Goal: Transaction & Acquisition: Purchase product/service

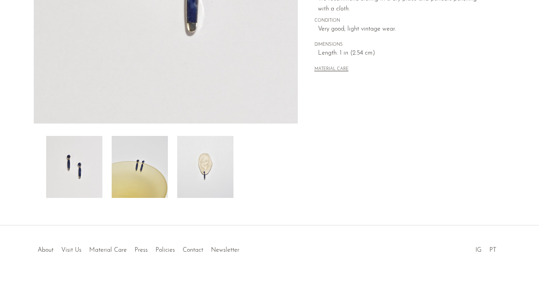
scroll to position [212, 0]
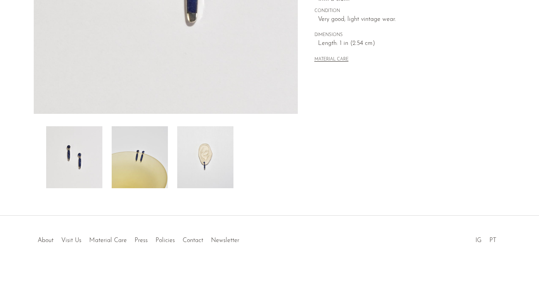
click at [207, 161] on img at bounding box center [205, 157] width 56 height 62
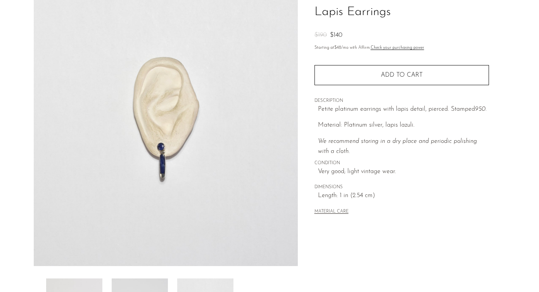
scroll to position [0, 0]
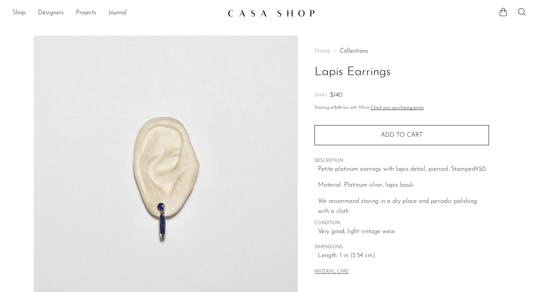
click at [19, 9] on link "Shop" at bounding box center [18, 13] width 13 height 10
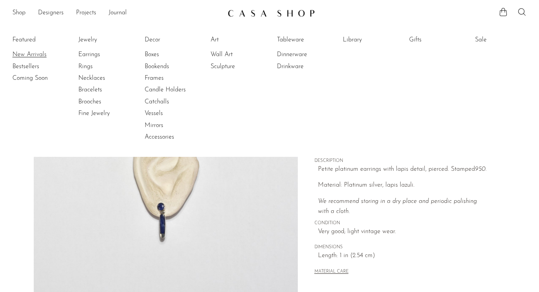
click at [26, 56] on link "New Arrivals" at bounding box center [41, 54] width 58 height 9
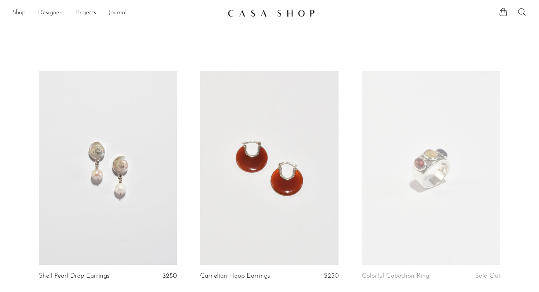
click at [20, 10] on link "Shop" at bounding box center [18, 13] width 13 height 10
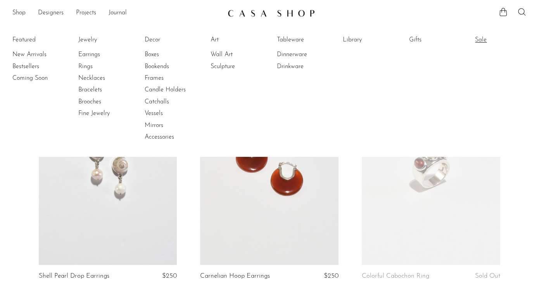
click at [480, 39] on link "Sale" at bounding box center [504, 40] width 58 height 9
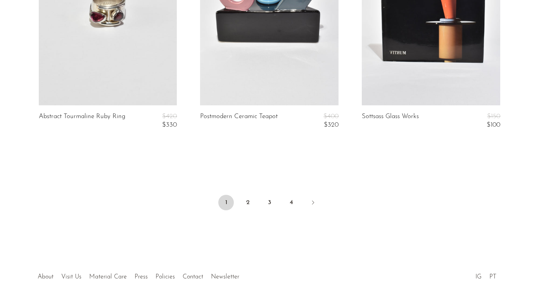
scroll to position [2801, 0]
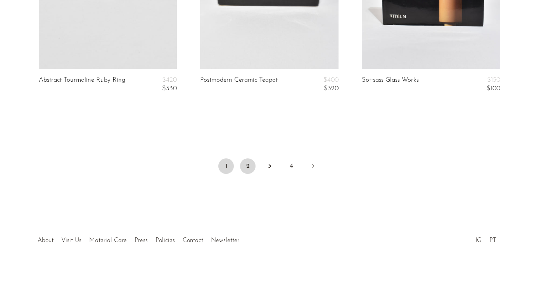
click at [249, 166] on link "2" at bounding box center [248, 167] width 16 height 16
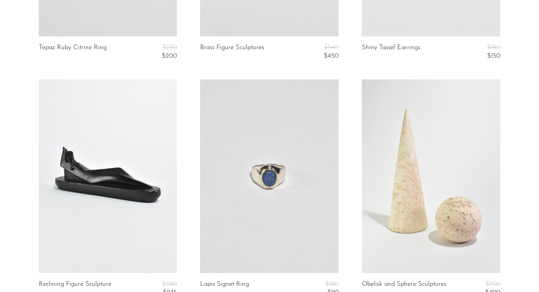
scroll to position [808, 0]
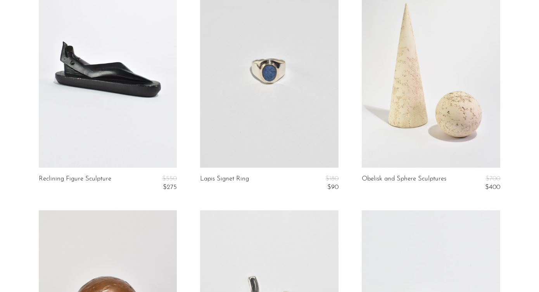
click at [251, 123] on link at bounding box center [269, 71] width 138 height 194
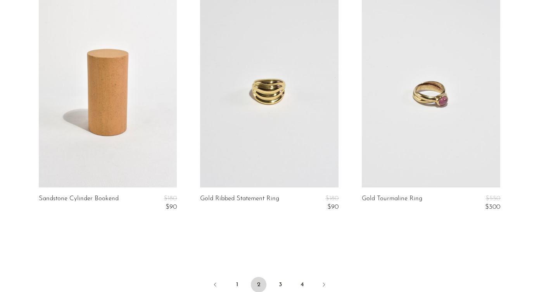
scroll to position [2784, 0]
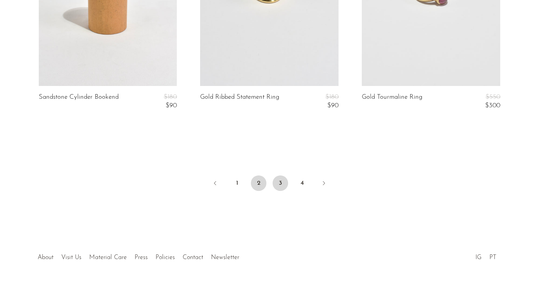
click at [279, 186] on link "3" at bounding box center [281, 184] width 16 height 16
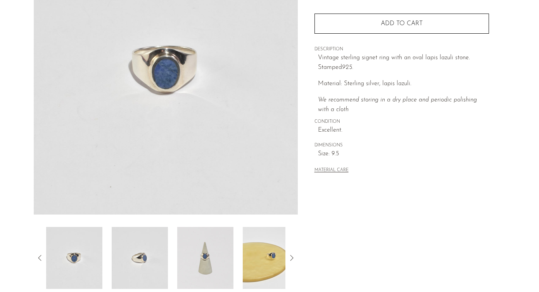
scroll to position [212, 0]
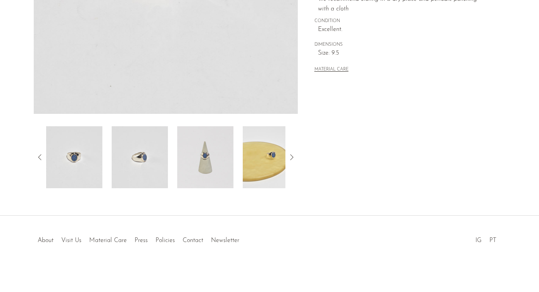
click at [222, 138] on img at bounding box center [205, 157] width 56 height 62
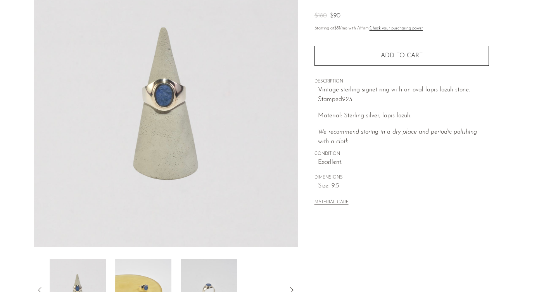
scroll to position [69, 0]
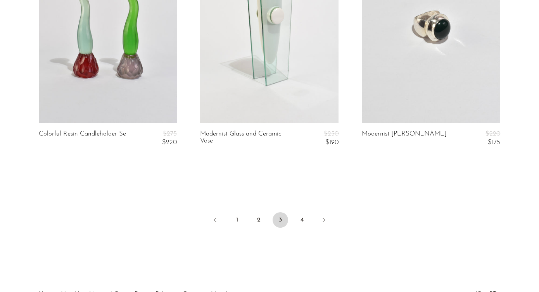
scroll to position [2801, 0]
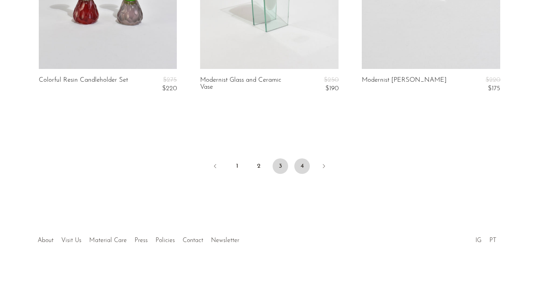
click at [303, 165] on link "4" at bounding box center [302, 167] width 16 height 16
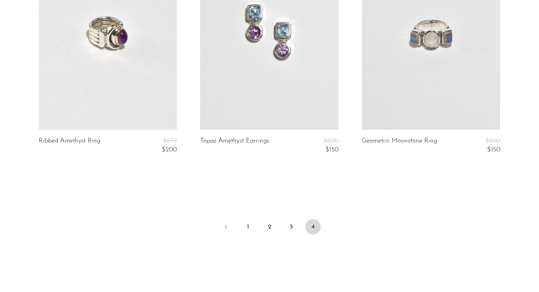
scroll to position [1854, 0]
